Goal: Task Accomplishment & Management: Complete application form

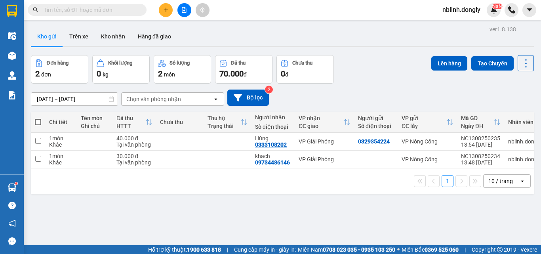
click at [226, 181] on div "1 10 / trang open" at bounding box center [282, 180] width 496 height 13
click at [39, 158] on input "checkbox" at bounding box center [38, 159] width 6 height 6
checkbox input "true"
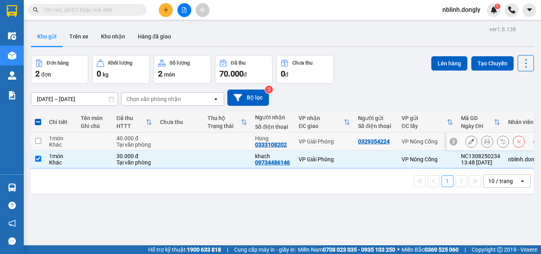
click at [39, 137] on td at bounding box center [38, 142] width 14 height 18
checkbox input "true"
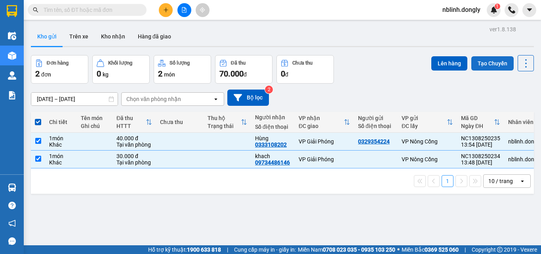
click at [483, 60] on button "Tạo Chuyến" at bounding box center [492, 63] width 42 height 14
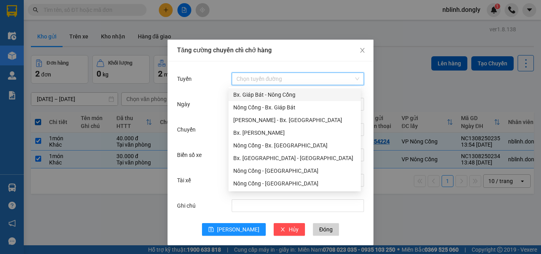
drag, startPoint x: 251, startPoint y: 77, endPoint x: 262, endPoint y: 114, distance: 38.4
click at [252, 80] on input "Tuyến" at bounding box center [294, 79] width 117 height 12
click at [277, 108] on div "Nông Cống - Bx. Giáp Bát" at bounding box center [294, 107] width 123 height 9
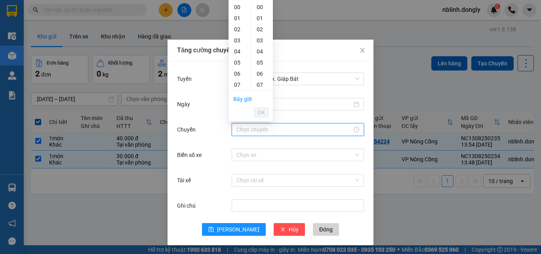
click at [255, 130] on input "Chuyến" at bounding box center [294, 129] width 116 height 9
click at [236, 57] on div "15" at bounding box center [239, 54] width 22 height 11
click at [259, 30] on div "20" at bounding box center [262, 30] width 22 height 11
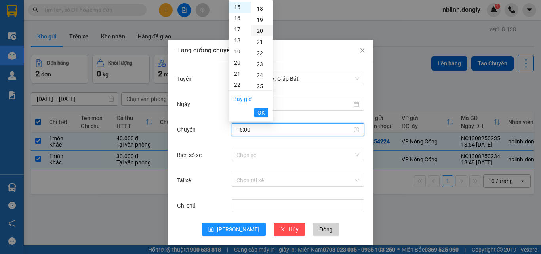
type input "15:20"
click at [260, 112] on span "OK" at bounding box center [261, 112] width 8 height 9
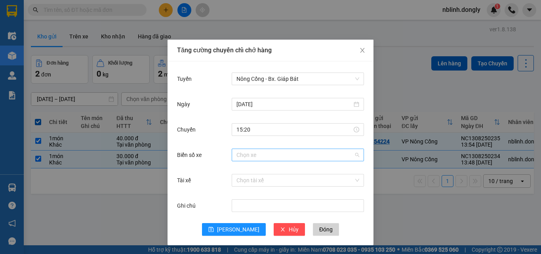
click at [241, 158] on input "Biển số xe" at bounding box center [294, 155] width 117 height 12
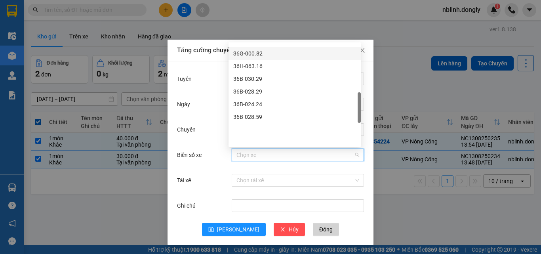
scroll to position [238, 0]
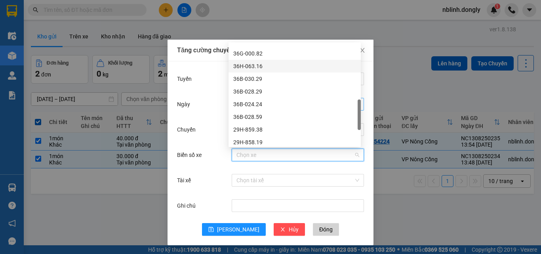
drag, startPoint x: 253, startPoint y: 63, endPoint x: 255, endPoint y: 102, distance: 38.4
click at [253, 64] on div "36H-063.16" at bounding box center [294, 66] width 123 height 9
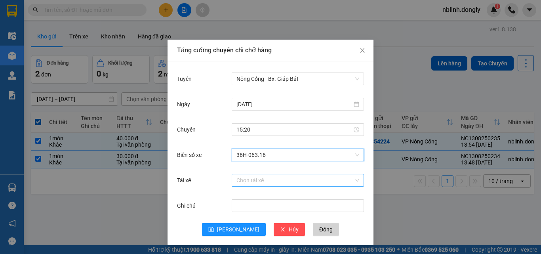
click at [240, 180] on input "Tài xế" at bounding box center [294, 180] width 117 height 12
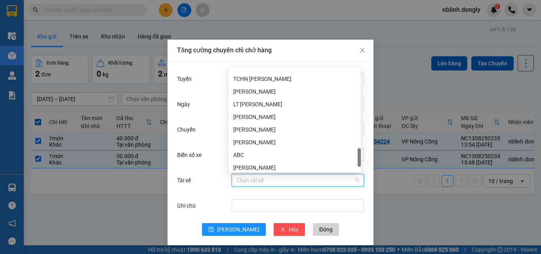
scroll to position [583, 0]
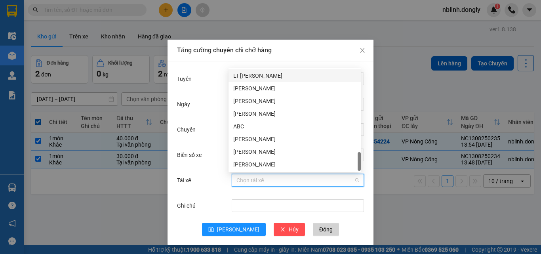
click at [267, 73] on div "LT [PERSON_NAME]" at bounding box center [294, 75] width 123 height 9
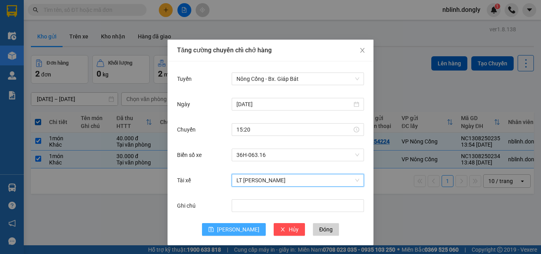
click at [231, 232] on span "[PERSON_NAME]" at bounding box center [238, 229] width 42 height 9
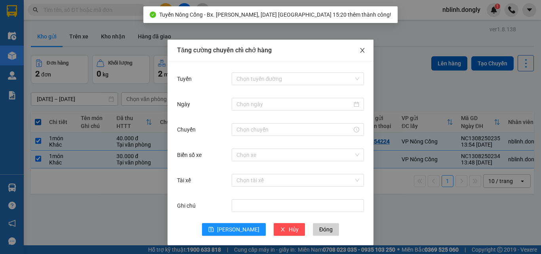
click at [360, 51] on icon "close" at bounding box center [362, 50] width 4 height 5
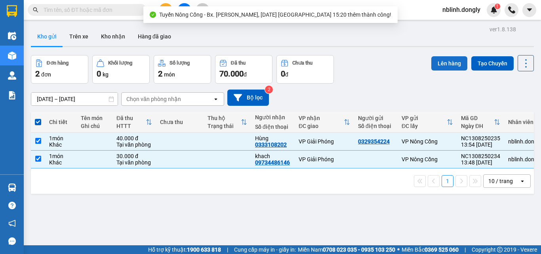
click at [447, 64] on button "Lên hàng" at bounding box center [449, 63] width 36 height 14
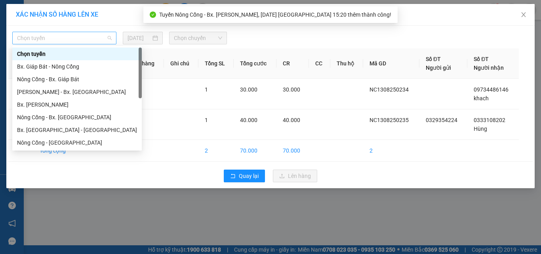
drag, startPoint x: 54, startPoint y: 36, endPoint x: 73, endPoint y: 74, distance: 41.6
click at [54, 37] on span "Chọn tuyến" at bounding box center [64, 38] width 95 height 12
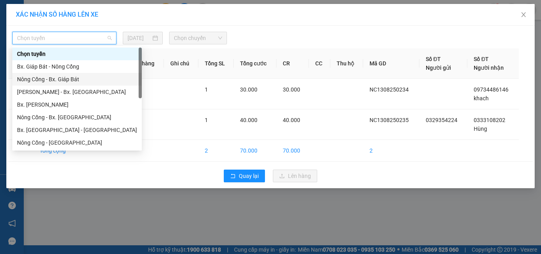
drag, startPoint x: 72, startPoint y: 81, endPoint x: 95, endPoint y: 78, distance: 22.4
click at [73, 81] on div "Nông Cống - Bx. Giáp Bát" at bounding box center [77, 79] width 120 height 9
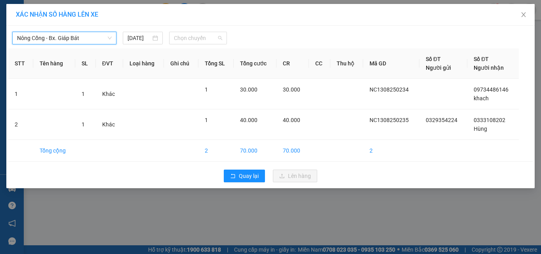
drag, startPoint x: 201, startPoint y: 39, endPoint x: 223, endPoint y: 114, distance: 78.7
click at [203, 42] on span "Chọn chuyến" at bounding box center [198, 38] width 49 height 12
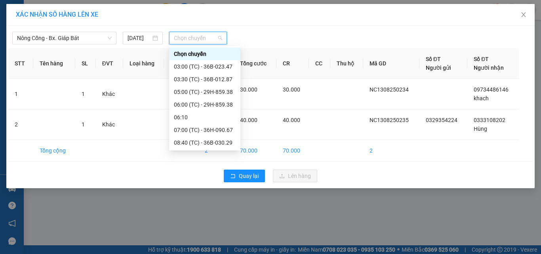
scroll to position [76, 0]
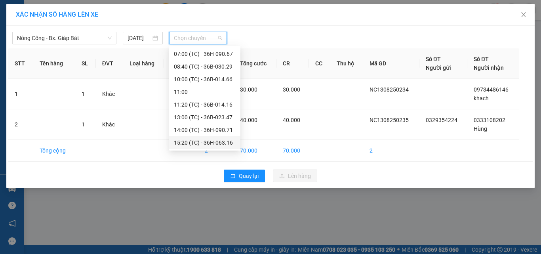
click at [223, 145] on div "15:20 (TC) - 36H-063.16" at bounding box center [205, 142] width 62 height 9
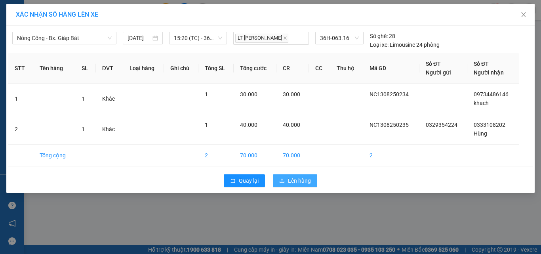
click at [291, 186] on button "Lên hàng" at bounding box center [295, 180] width 44 height 13
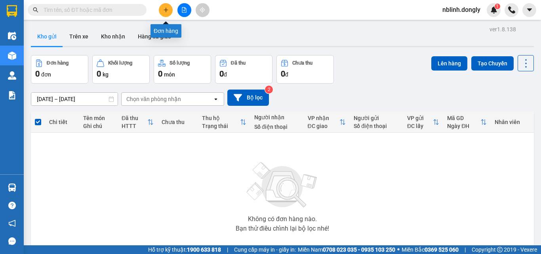
click at [164, 7] on button at bounding box center [166, 10] width 14 height 14
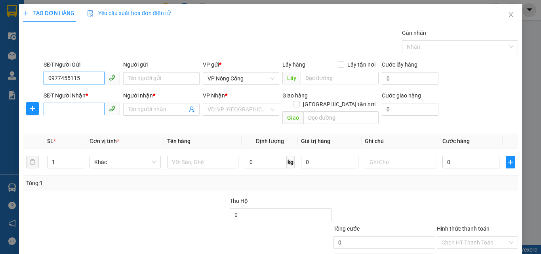
type input "0977455115"
click at [55, 110] on input "SĐT Người Nhận *" at bounding box center [74, 109] width 61 height 13
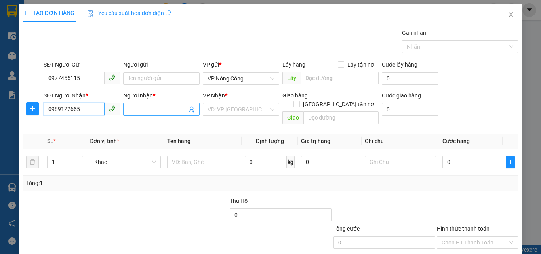
type input "0989122665"
click at [142, 107] on input "Người nhận *" at bounding box center [157, 109] width 59 height 9
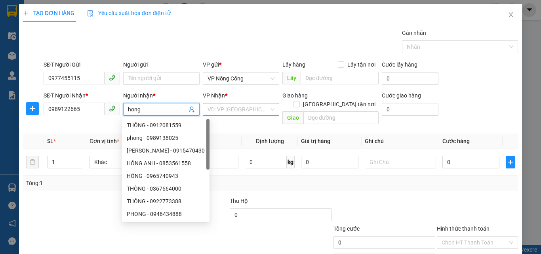
type input "hong"
drag, startPoint x: 236, startPoint y: 107, endPoint x: 234, endPoint y: 111, distance: 4.6
click at [236, 107] on input "search" at bounding box center [237, 109] width 61 height 12
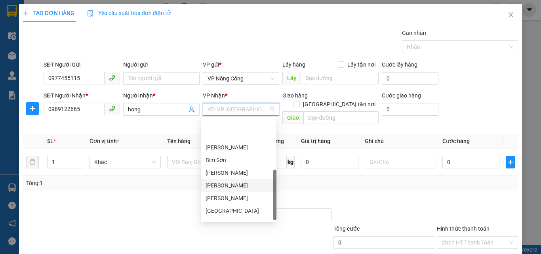
scroll to position [111, 0]
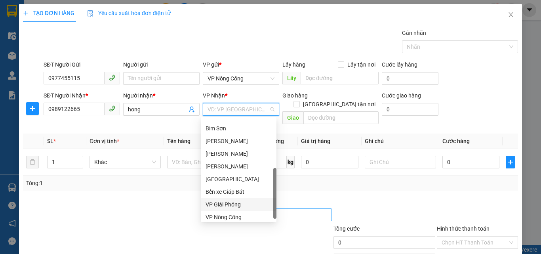
drag, startPoint x: 217, startPoint y: 203, endPoint x: 242, endPoint y: 208, distance: 25.8
click at [218, 203] on div "VP Giải Phóng" at bounding box center [238, 204] width 66 height 9
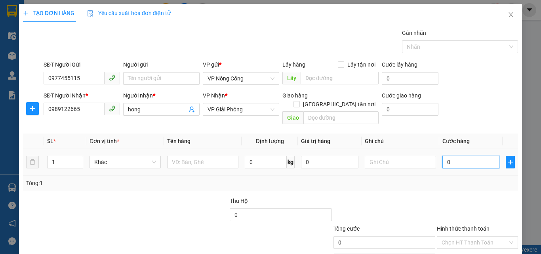
click at [452, 156] on input "0" at bounding box center [470, 162] width 57 height 13
type input "1"
type input "15"
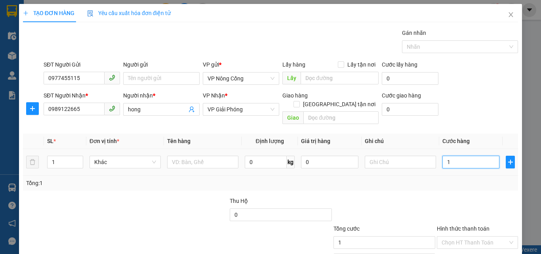
type input "15"
type input "150"
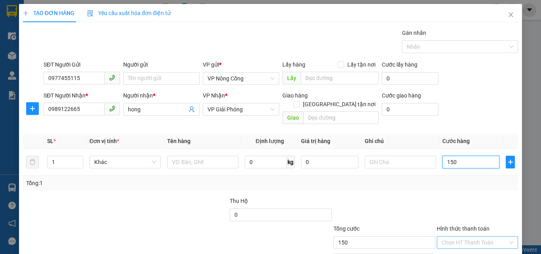
scroll to position [39, 0]
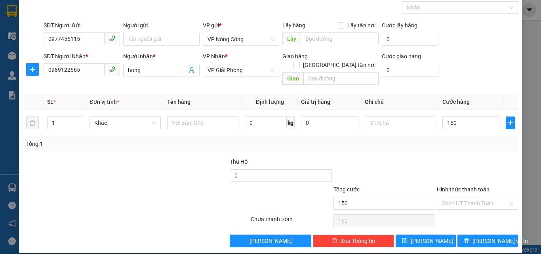
type input "150.000"
click at [460, 186] on label "Hình thức thanh toán" at bounding box center [463, 189] width 53 height 6
click at [460, 197] on input "Hình thức thanh toán" at bounding box center [474, 203] width 66 height 12
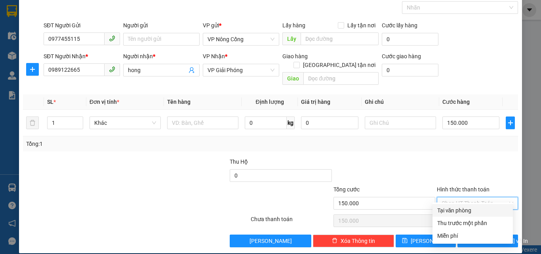
click at [458, 211] on div "Tại văn phòng" at bounding box center [472, 210] width 71 height 9
type input "0"
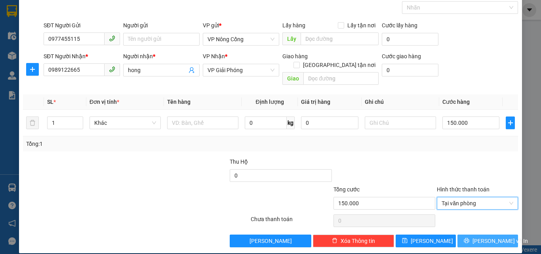
click at [488, 236] on span "[PERSON_NAME] và In" at bounding box center [499, 240] width 55 height 9
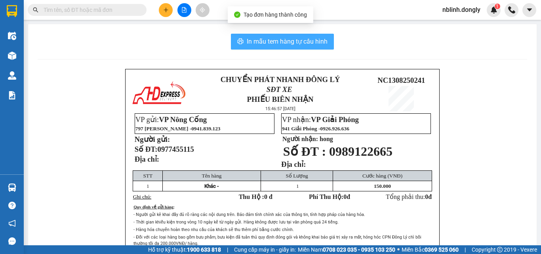
drag, startPoint x: 290, startPoint y: 42, endPoint x: 338, endPoint y: 141, distance: 109.4
click at [290, 43] on span "In mẫu tem hàng tự cấu hình" at bounding box center [287, 41] width 81 height 10
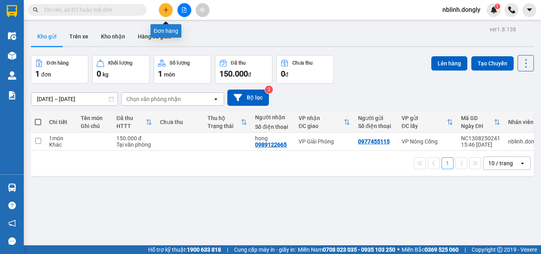
click at [165, 15] on button at bounding box center [166, 10] width 14 height 14
